Goal: Use online tool/utility: Use online tool/utility

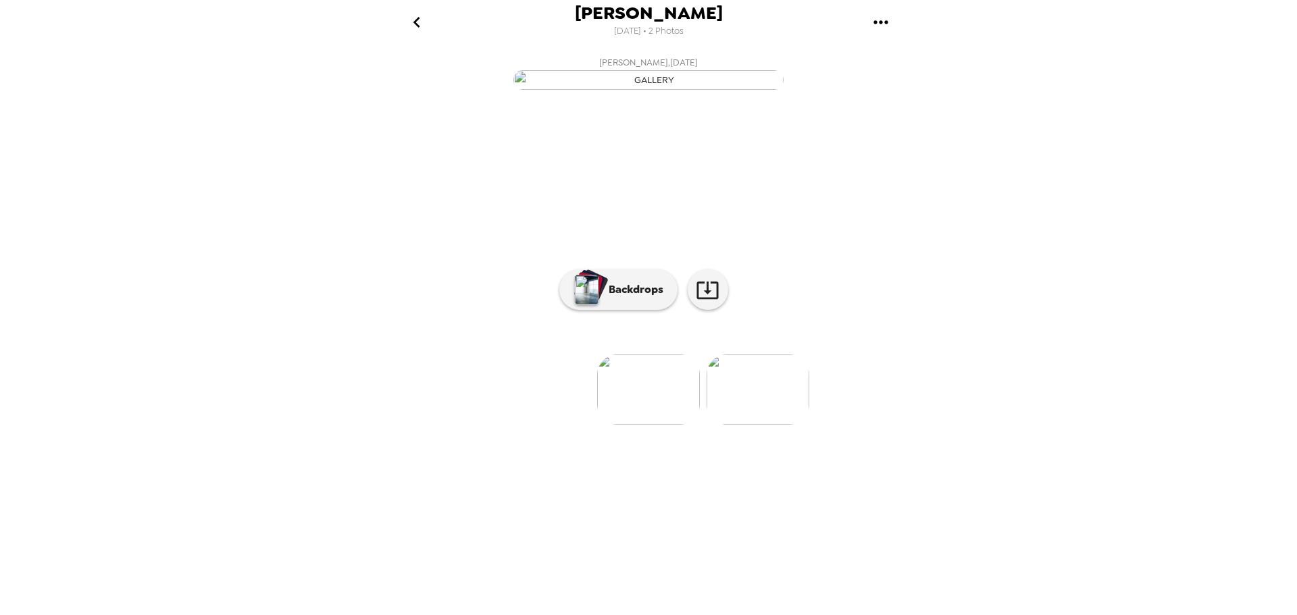
click at [414, 21] on icon "go back" at bounding box center [416, 22] width 7 height 11
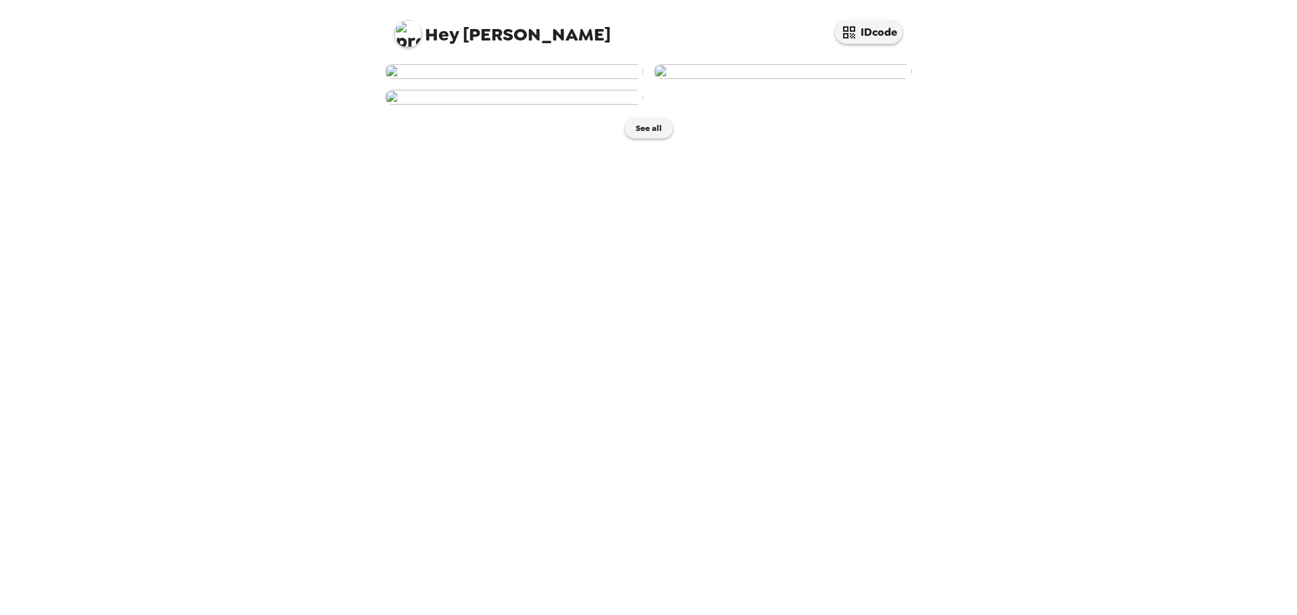
click at [515, 79] on img at bounding box center [514, 71] width 258 height 15
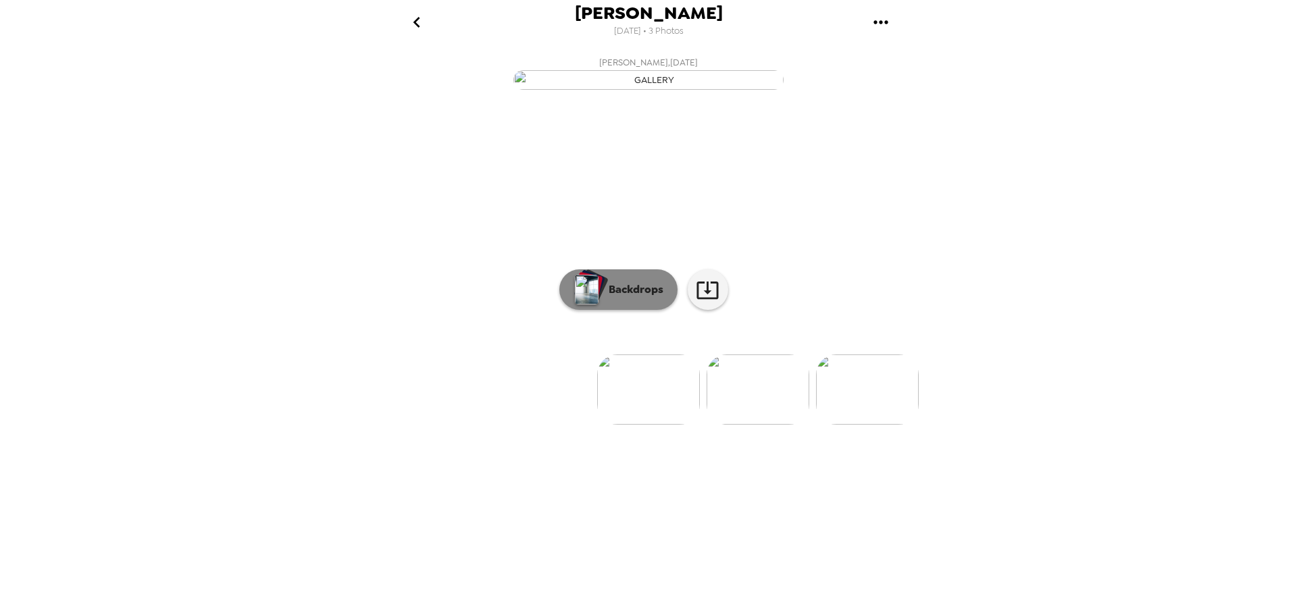
click at [617, 310] on button "Backdrops" at bounding box center [618, 289] width 118 height 41
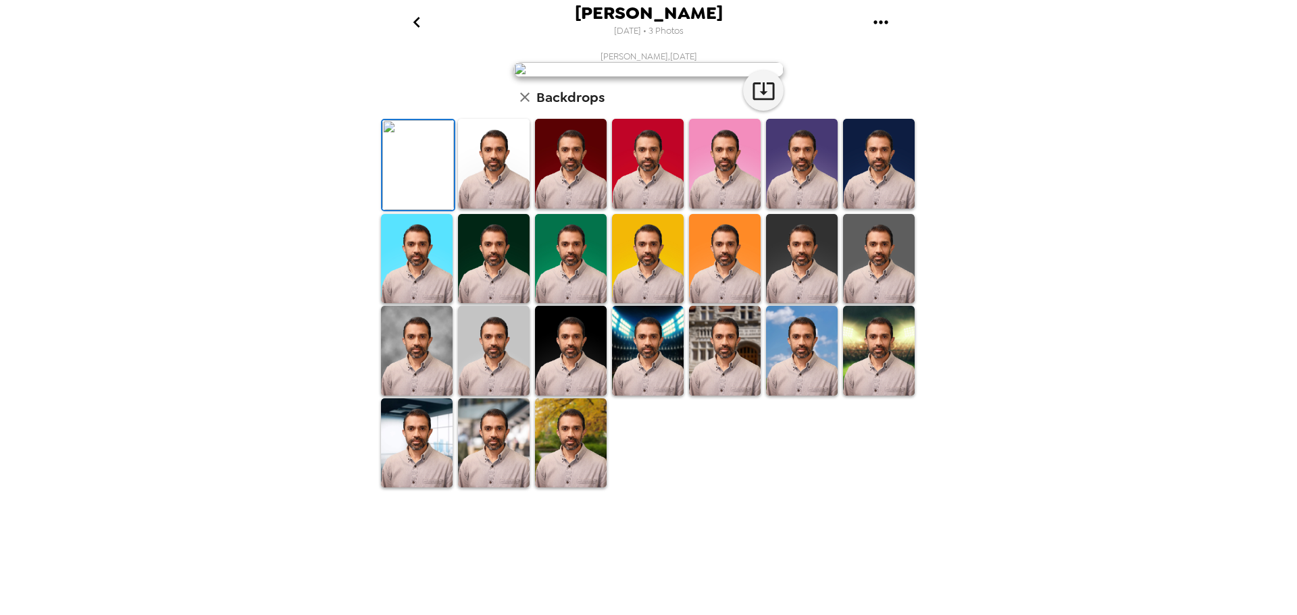
scroll to position [197, 0]
drag, startPoint x: 570, startPoint y: 569, endPoint x: 847, endPoint y: 396, distance: 326.4
click at [571, 488] on img at bounding box center [571, 443] width 72 height 90
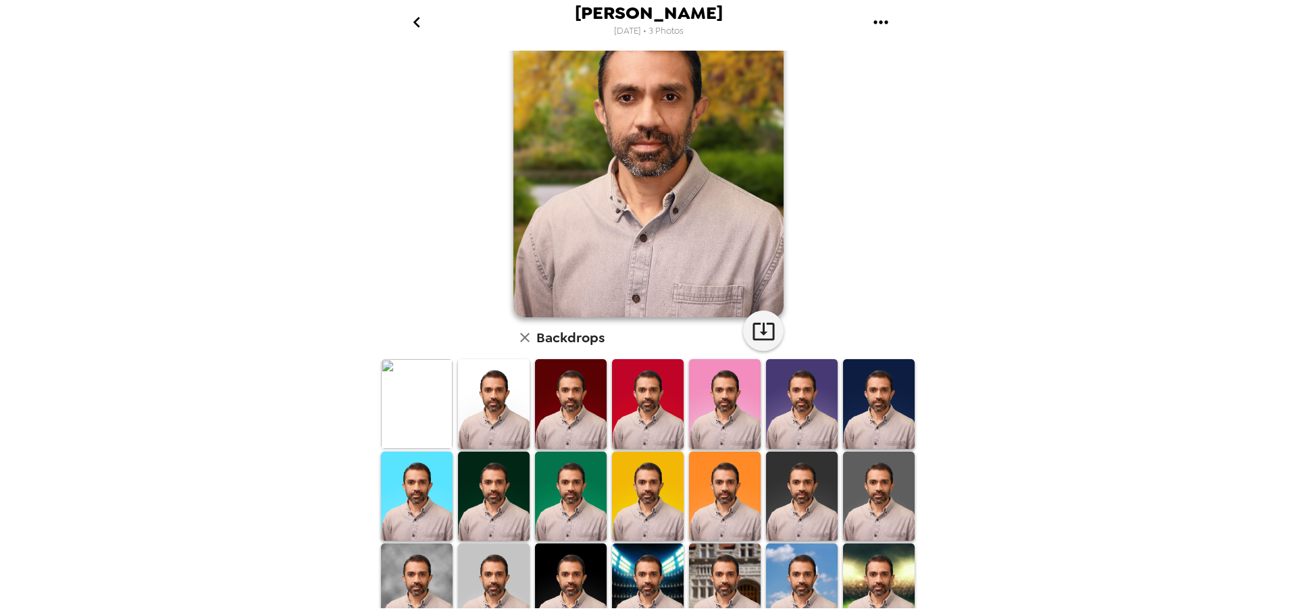
scroll to position [0, 0]
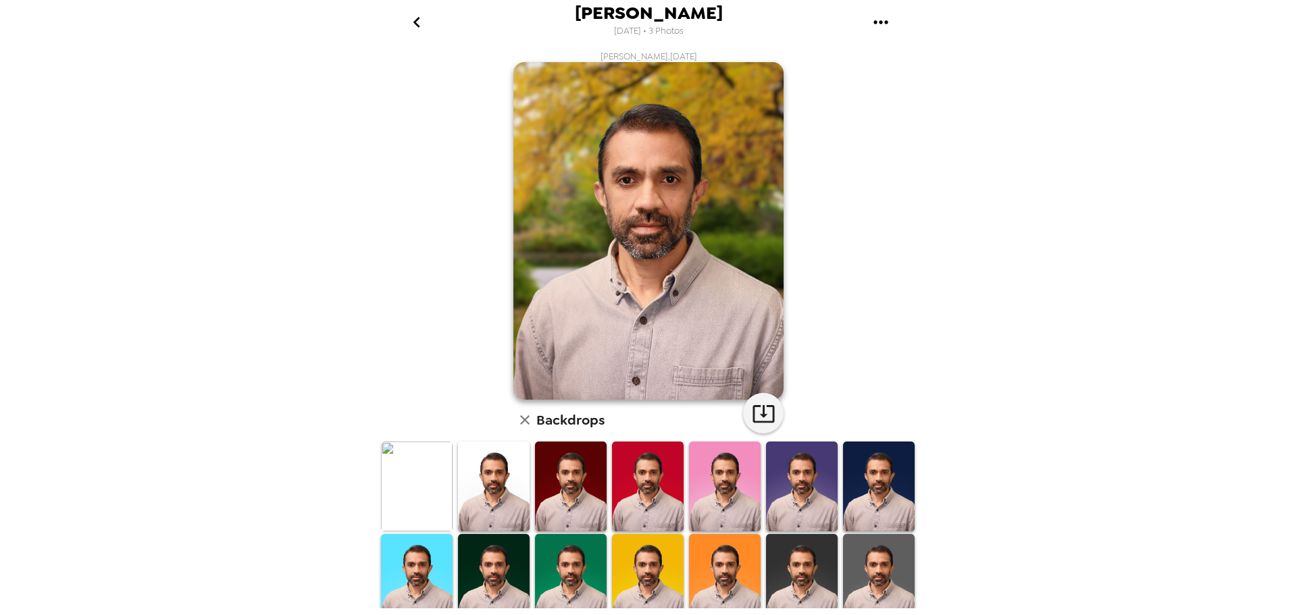
click at [506, 506] on img at bounding box center [494, 487] width 72 height 90
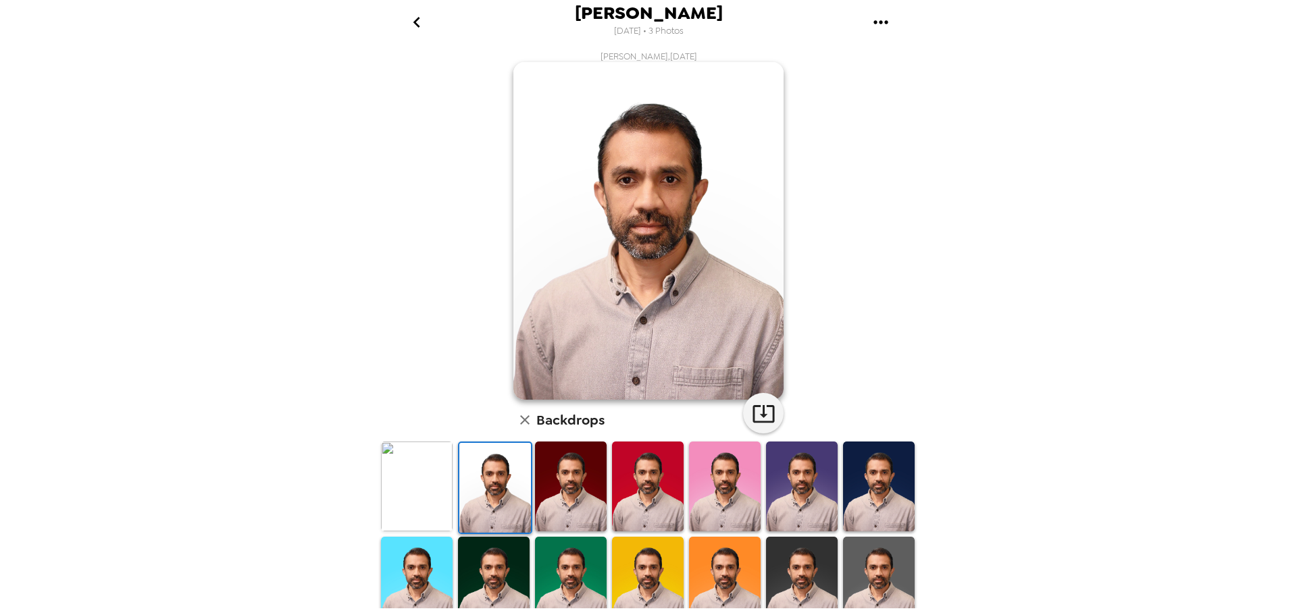
click at [416, 25] on icon "go back" at bounding box center [416, 22] width 7 height 11
